Goal: Check status: Check status

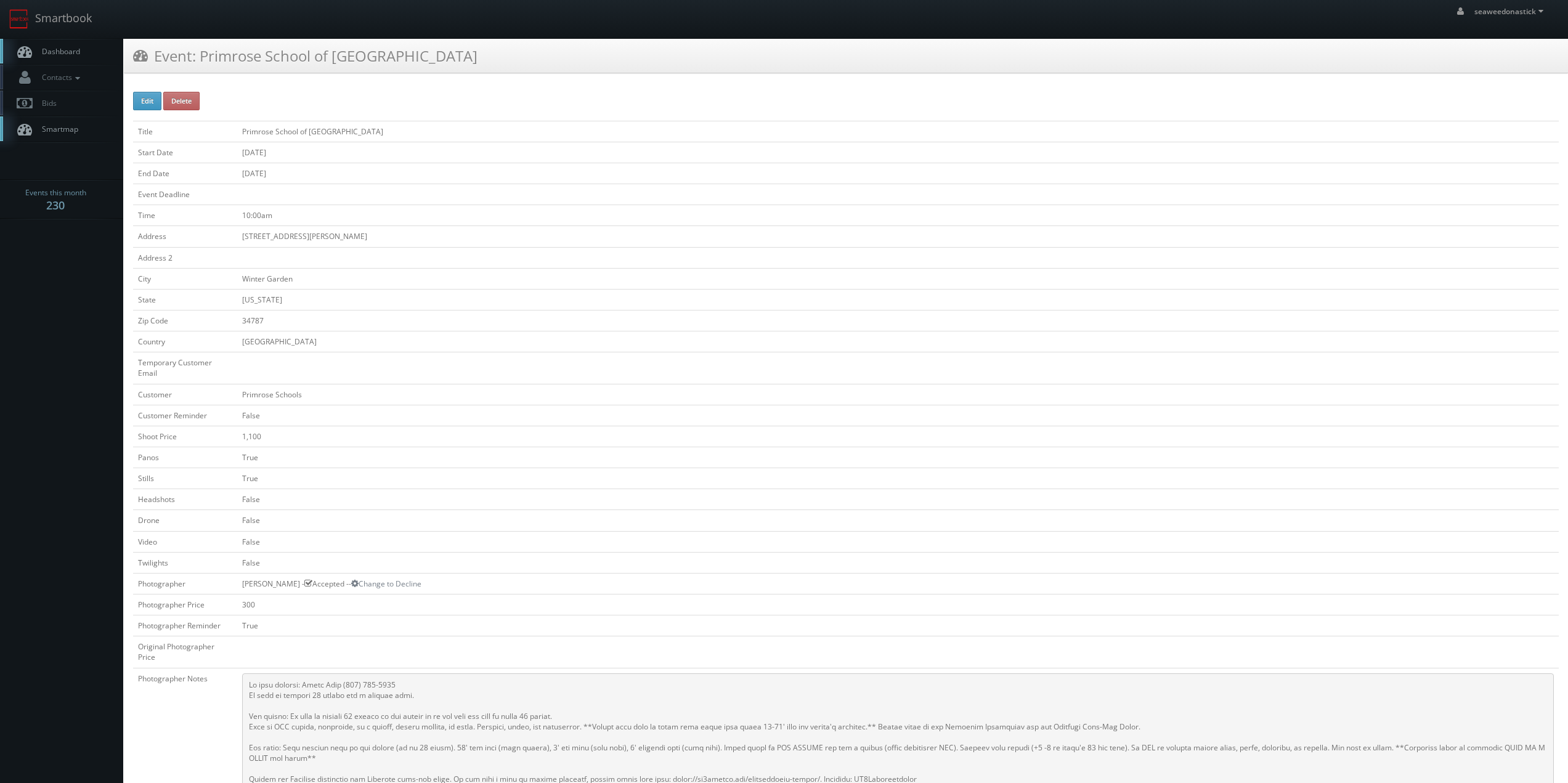
click at [84, 53] on link "Dashboard" at bounding box center [62, 51] width 123 height 25
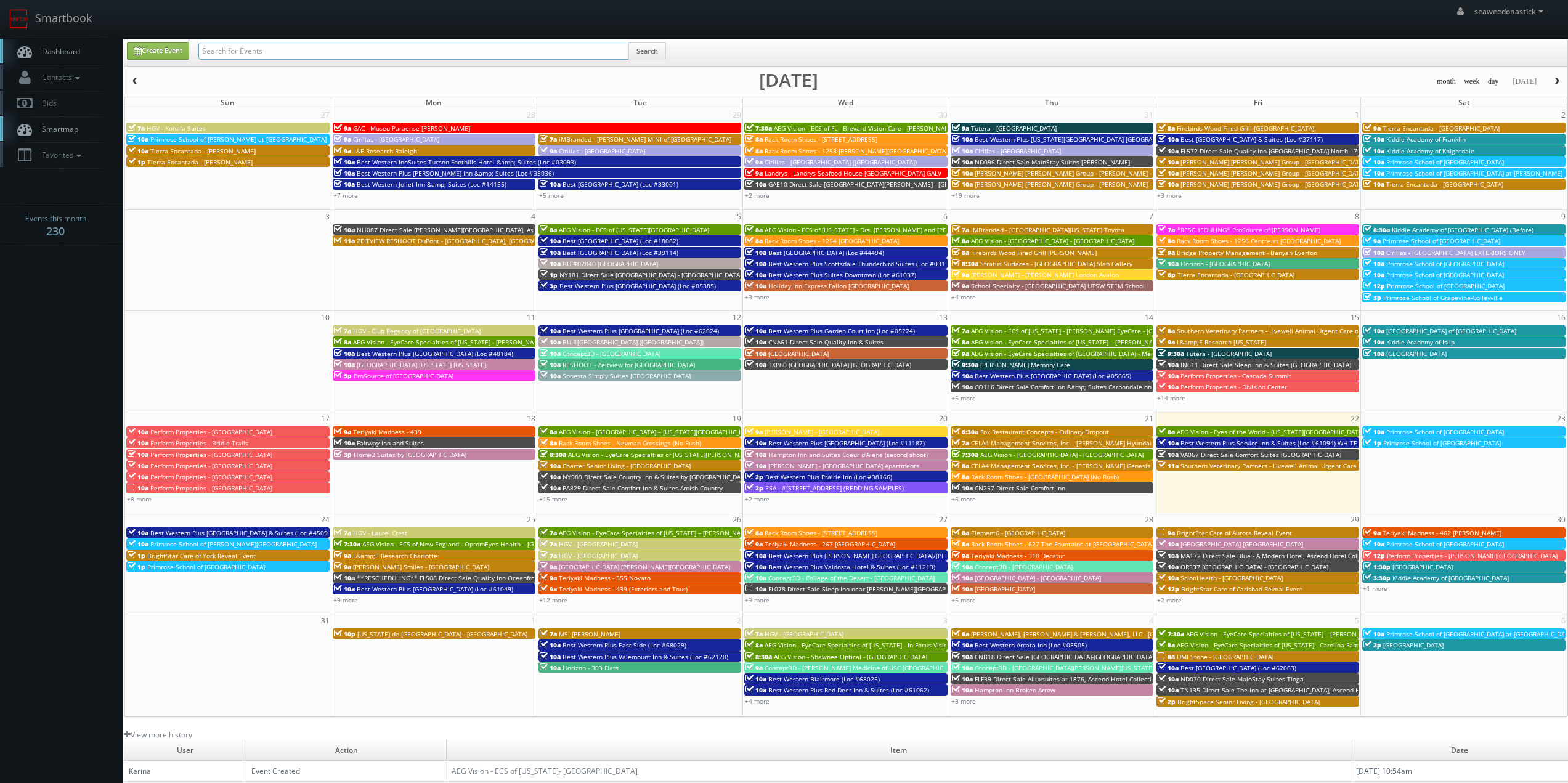
drag, startPoint x: 0, startPoint y: 0, endPoint x: 246, endPoint y: 51, distance: 251.2
click at [246, 51] on input "text" at bounding box center [413, 51] width 431 height 17
paste input "([DATE]) Rise Brands - Pins Mechanical Dayton"
drag, startPoint x: 240, startPoint y: 54, endPoint x: 130, endPoint y: 62, distance: 110.3
click at [130, 62] on div "Create Event ([DATE]) Rise Brands - Pins Mechanical Dayton Search" at bounding box center [847, 54] width 1459 height 24
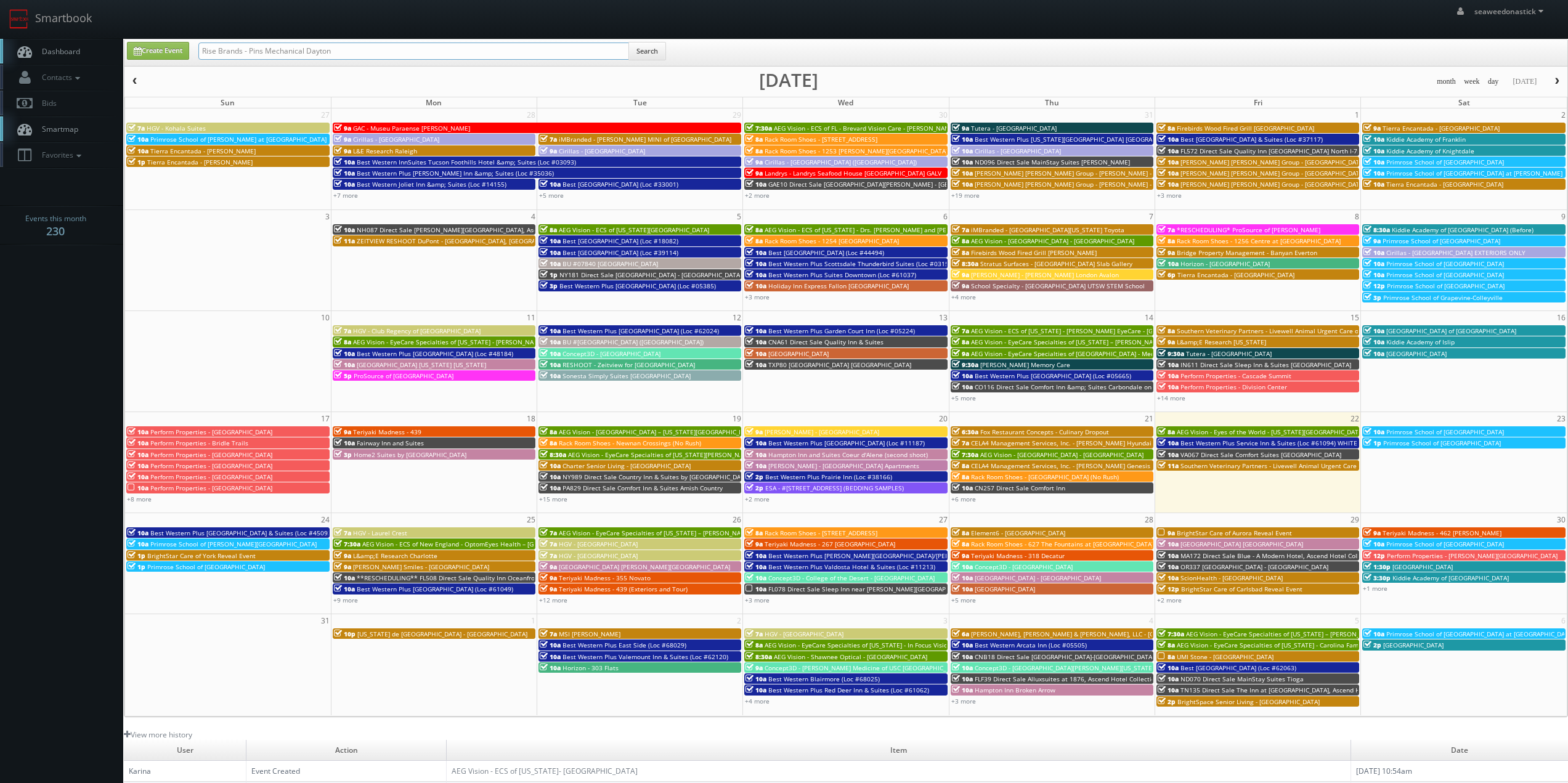
type input "Rise Brands - Pins Mechanical Dayton"
click at [646, 52] on button "Search" at bounding box center [647, 50] width 37 height 18
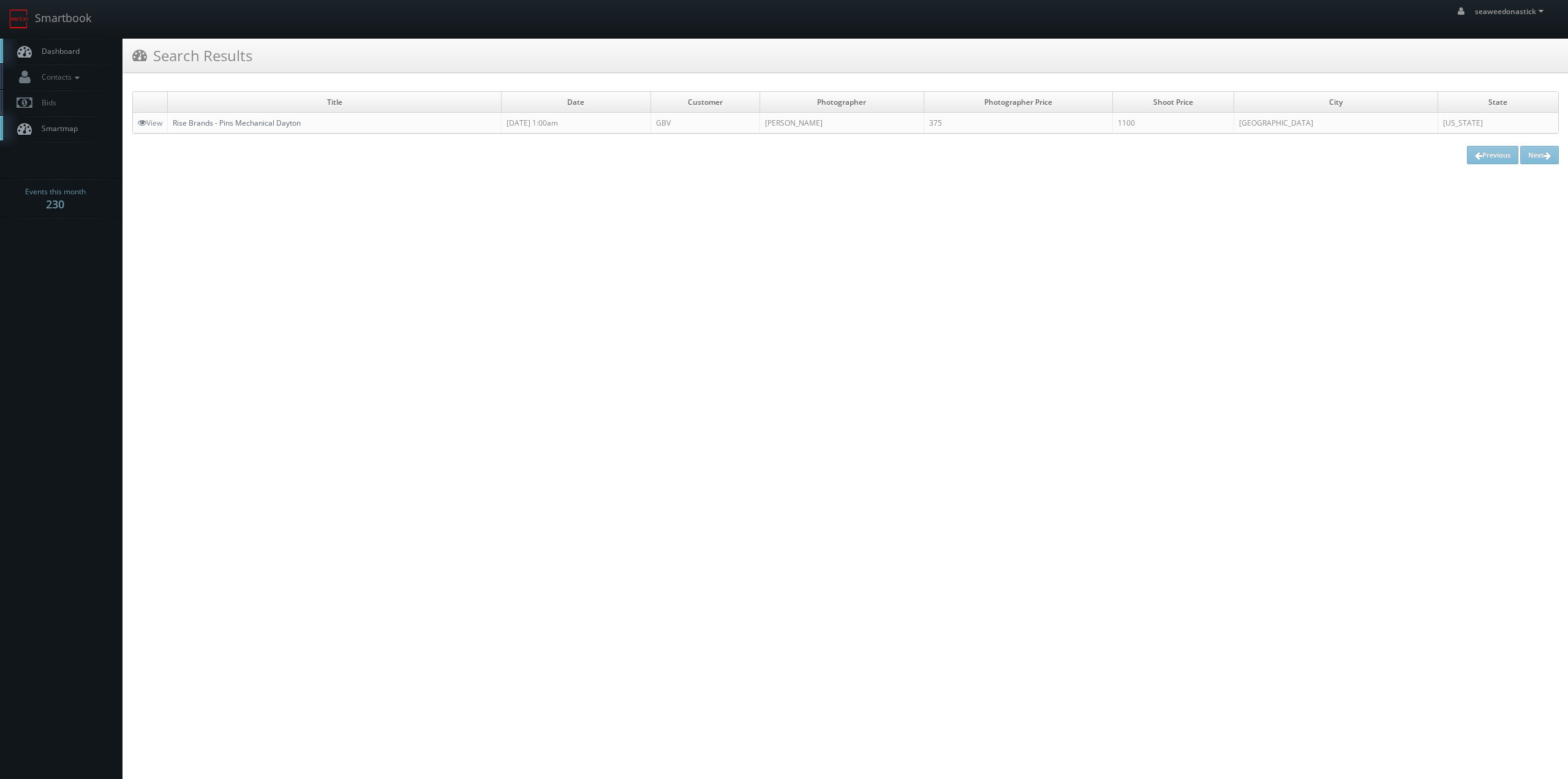
click at [229, 128] on link "Rise Brands - Pins Mechanical Dayton" at bounding box center [237, 123] width 128 height 10
